Goal: Information Seeking & Learning: Learn about a topic

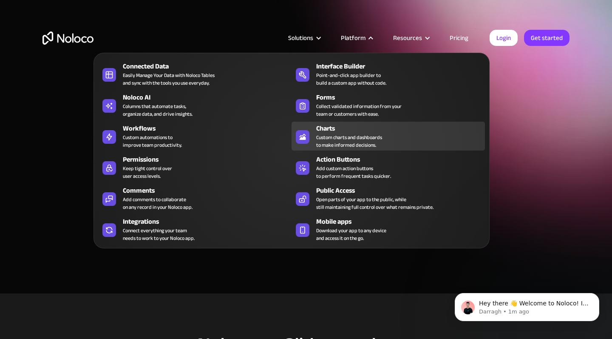
click at [351, 130] on div "Charts" at bounding box center [402, 128] width 173 height 10
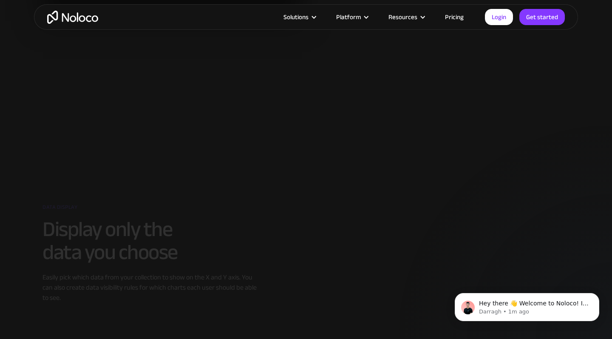
scroll to position [990, 0]
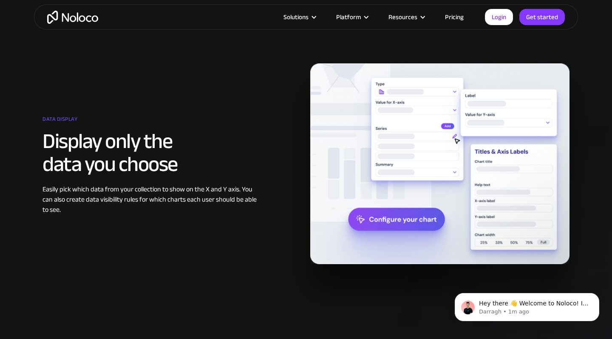
click at [459, 24] on div "Solutions Use Cases Business Types Project Management Keep track of customers, …" at bounding box center [306, 17] width 544 height 26
click at [456, 16] on link "Pricing" at bounding box center [455, 16] width 40 height 11
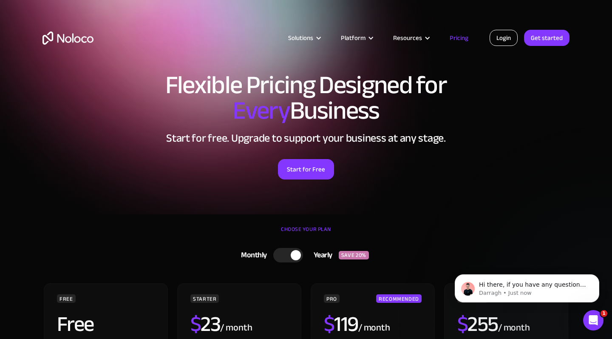
click at [504, 38] on link "Login" at bounding box center [504, 38] width 28 height 16
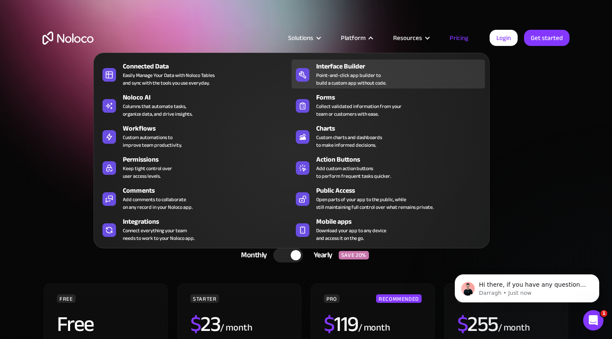
click at [350, 70] on div "Interface Builder" at bounding box center [402, 66] width 173 height 10
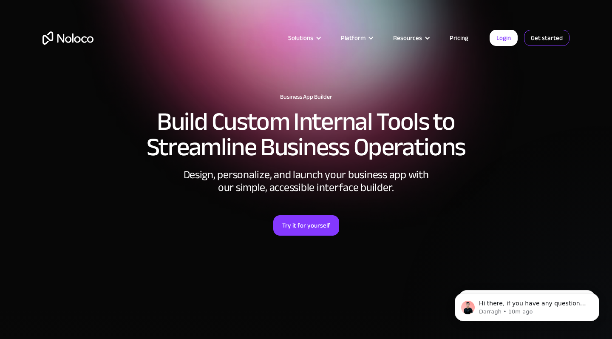
click at [0, 0] on link "Get started" at bounding box center [0, 0] width 0 height 0
